Goal: Find specific page/section: Find specific page/section

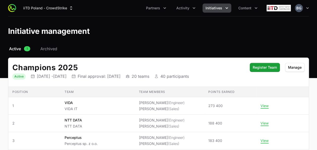
click at [210, 9] on span "Initiatives" at bounding box center [214, 8] width 17 height 5
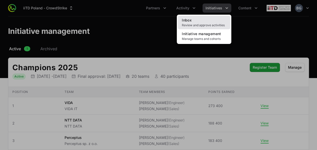
click at [205, 19] on link "Inbox Review and approve activities" at bounding box center [204, 23] width 52 height 14
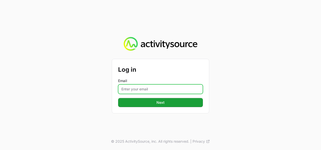
click at [143, 89] on input "Email" at bounding box center [160, 89] width 85 height 10
type input "[PERSON_NAME][EMAIL_ADDRESS][DOMAIN_NAME]"
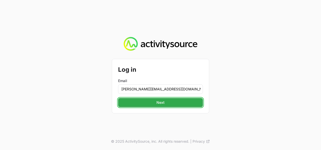
click at [162, 104] on span "Next" at bounding box center [160, 102] width 8 height 6
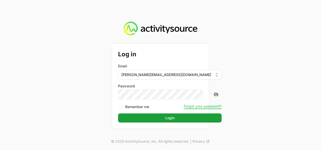
click at [118, 113] on button "Login" at bounding box center [169, 117] width 103 height 9
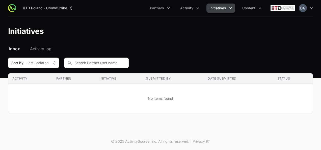
click at [216, 9] on span "Initiatives" at bounding box center [217, 8] width 17 height 5
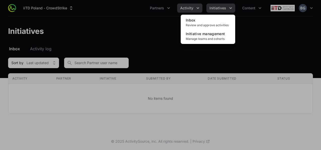
drag, startPoint x: 183, startPoint y: 7, endPoint x: 187, endPoint y: 7, distance: 4.3
click at [183, 6] on div "Initiatives menu" at bounding box center [160, 75] width 321 height 150
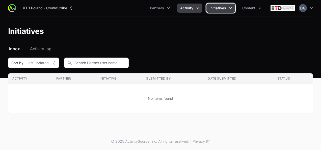
click at [191, 9] on span "Activity" at bounding box center [186, 8] width 13 height 5
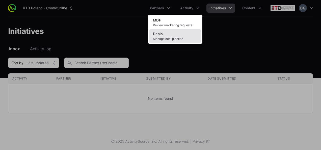
click at [181, 30] on link "Deals Manage deal pipeline" at bounding box center [175, 36] width 52 height 14
